Goal: Navigation & Orientation: Find specific page/section

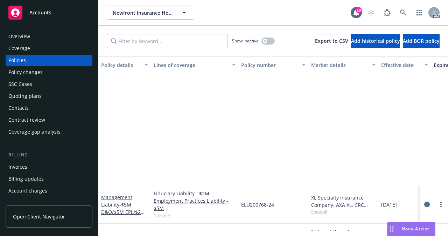
scroll to position [161, 0]
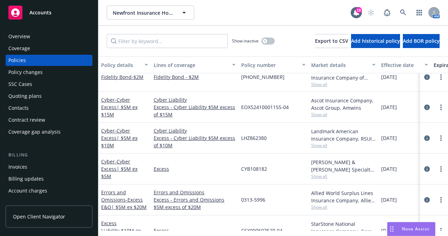
click at [283, 5] on div "Newfront Insurance Holdings, Inc. Newfront Insurance Holdings, Inc. 18 AM" at bounding box center [273, 12] width 350 height 25
click at [232, 27] on div "Show inactive Export to CSV Add historical policy Add BOR policy" at bounding box center [273, 41] width 350 height 31
